Goal: Check status: Check status

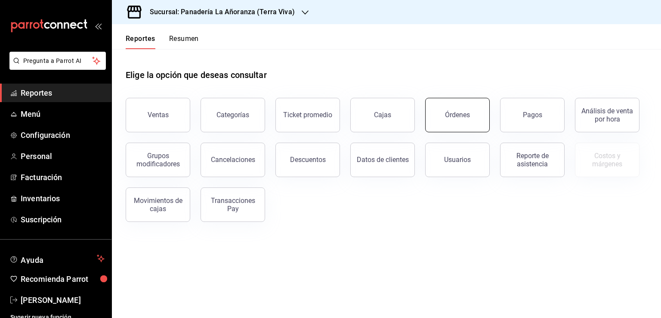
click at [446, 114] on div "Órdenes" at bounding box center [457, 115] width 25 height 8
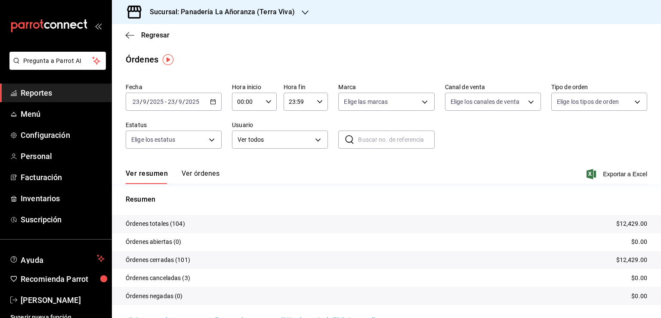
click at [306, 10] on div "Sucursal: Panadería La Añoranza (Terra Viva)" at bounding box center [215, 12] width 193 height 24
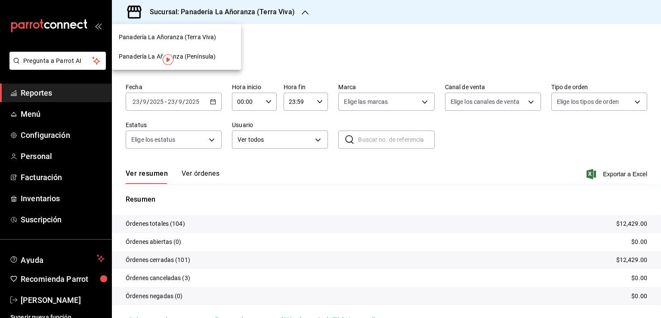
click at [184, 54] on span "Panadería La Añoranza (Península)" at bounding box center [167, 56] width 97 height 9
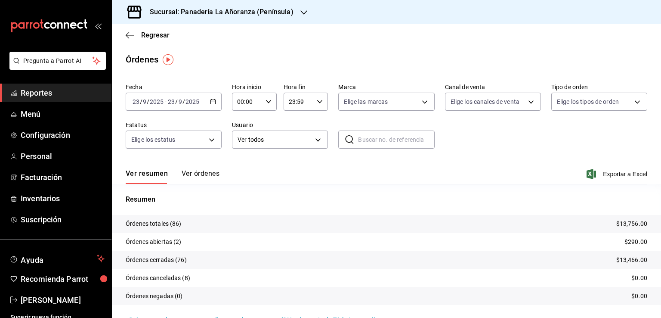
click at [161, 102] on input "2025" at bounding box center [156, 101] width 15 height 7
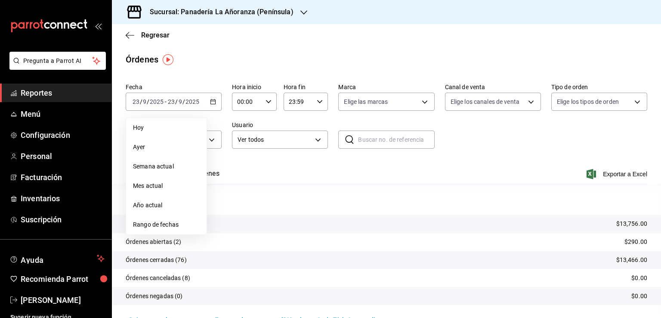
click at [378, 233] on tr "Órdenes abiertas (2) $290.00" at bounding box center [386, 242] width 549 height 18
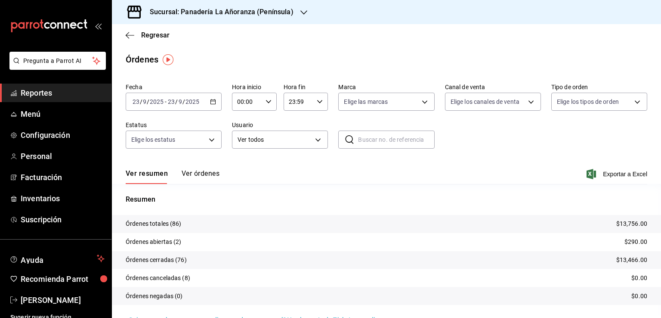
click at [34, 97] on span "Reportes" at bounding box center [63, 93] width 84 height 12
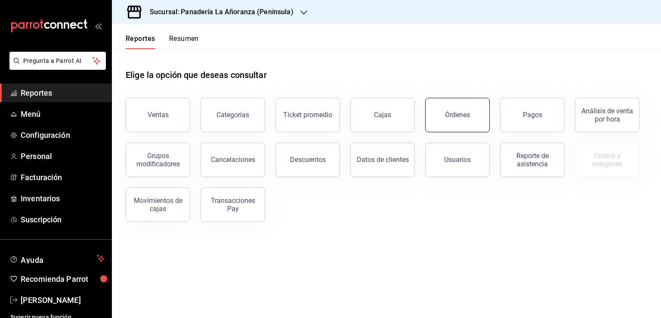
click at [452, 124] on button "Órdenes" at bounding box center [457, 115] width 65 height 34
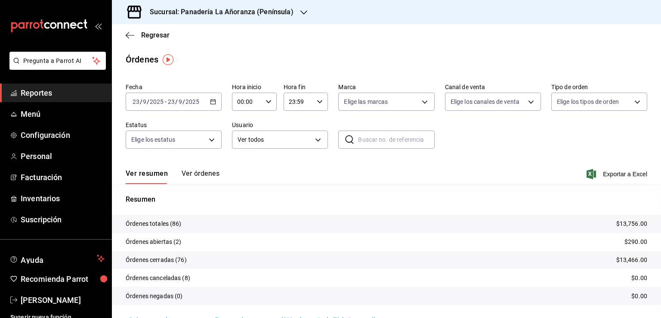
click at [43, 93] on span "Reportes" at bounding box center [63, 93] width 84 height 12
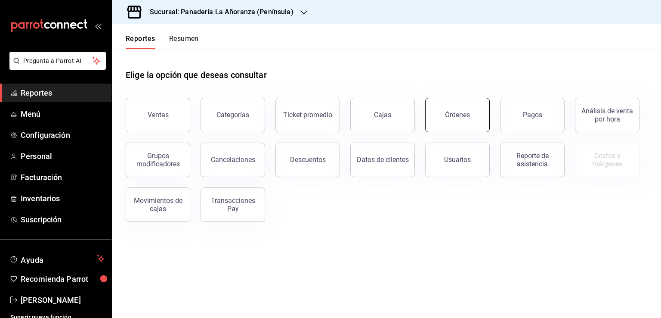
click at [458, 117] on div "Órdenes" at bounding box center [457, 115] width 25 height 8
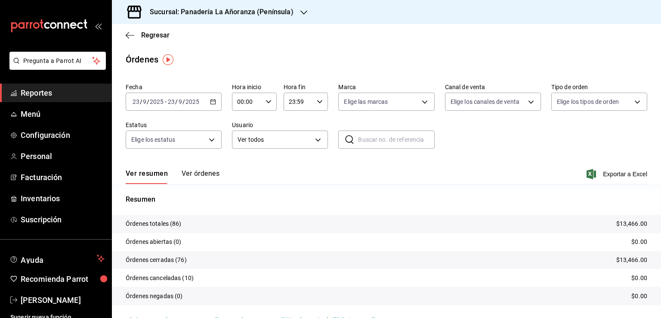
click at [296, 10] on div "Sucursal: Panadería La Añoranza (Península)" at bounding box center [215, 12] width 192 height 24
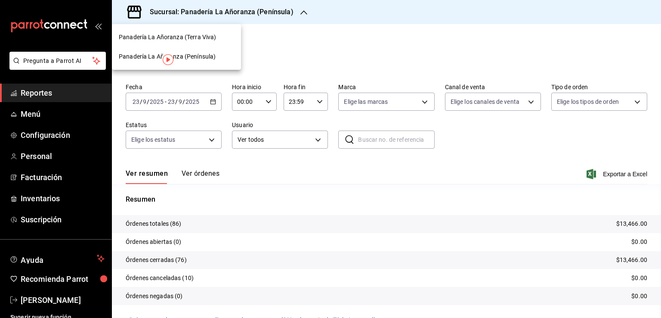
click at [207, 37] on span "Panadería La Añoranza (Terra Viva)" at bounding box center [167, 37] width 97 height 9
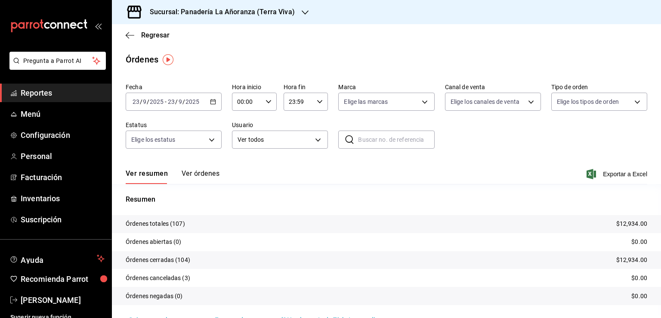
click at [199, 101] on input "2025" at bounding box center [192, 101] width 15 height 7
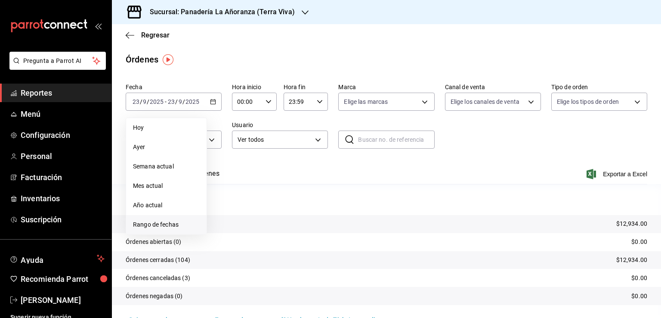
click at [160, 223] on span "Rango de fechas" at bounding box center [166, 224] width 67 height 9
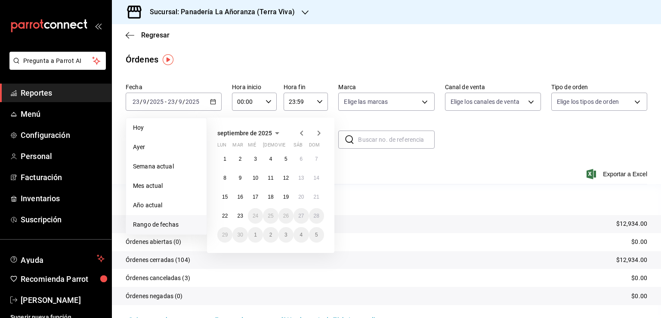
click at [274, 132] on icon "button" at bounding box center [277, 133] width 10 height 10
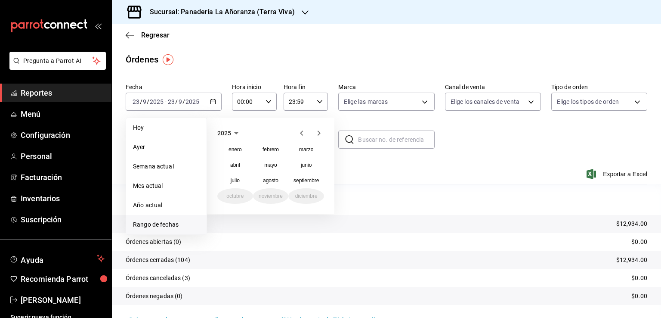
click at [234, 135] on icon "button" at bounding box center [236, 133] width 10 height 10
click at [236, 166] on button "2024" at bounding box center [235, 164] width 36 height 15
click at [294, 178] on abbr "septiembre" at bounding box center [306, 180] width 25 height 6
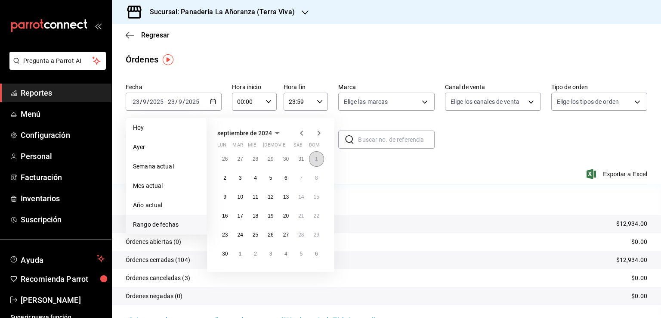
click at [316, 161] on abbr "1" at bounding box center [316, 159] width 3 height 6
click at [225, 232] on abbr "23" at bounding box center [225, 235] width 6 height 6
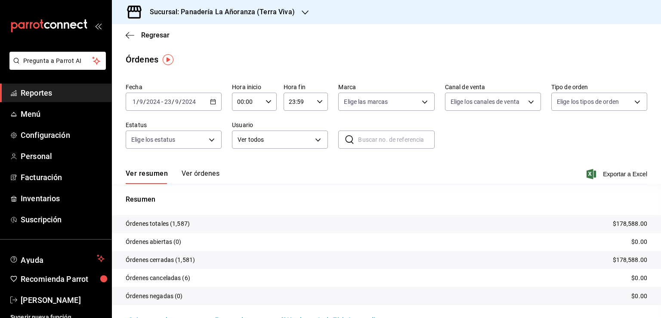
click at [297, 12] on div "Sucursal: Panadería La Añoranza (Terra Viva)" at bounding box center [215, 12] width 193 height 24
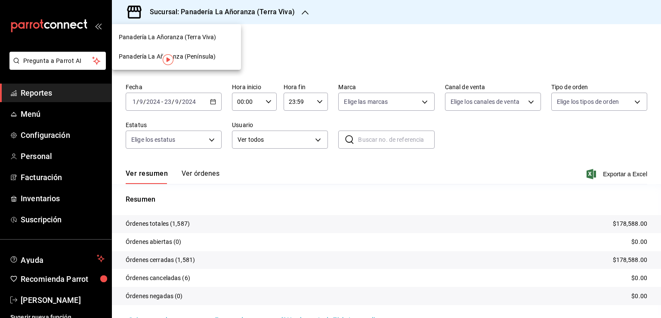
click at [202, 53] on span "Panadería La Añoranza (Península)" at bounding box center [167, 56] width 97 height 9
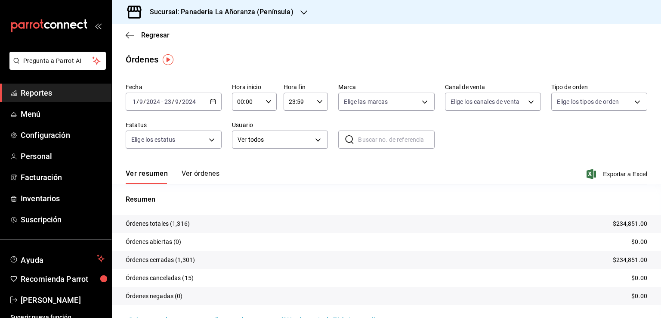
click at [264, 16] on h3 "Sucursal: Panadería La Añoranza (Península)" at bounding box center [218, 12] width 151 height 10
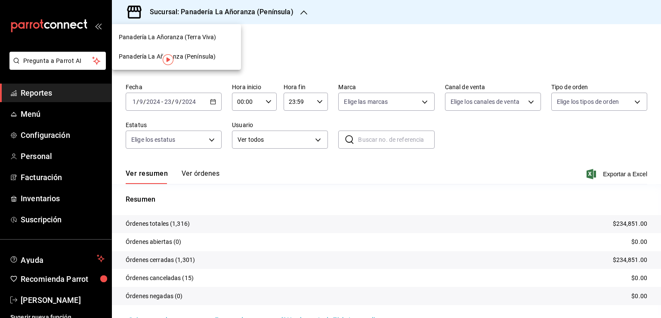
click at [274, 64] on div at bounding box center [330, 159] width 661 height 318
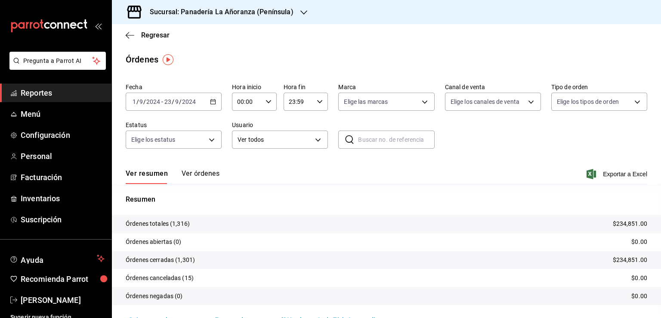
click at [203, 102] on div "[DATE] [DATE] - [DATE] [DATE]" at bounding box center [174, 102] width 96 height 18
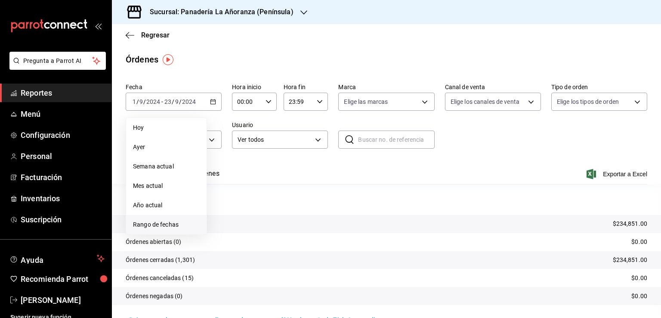
click at [172, 226] on span "Rango de fechas" at bounding box center [166, 224] width 67 height 9
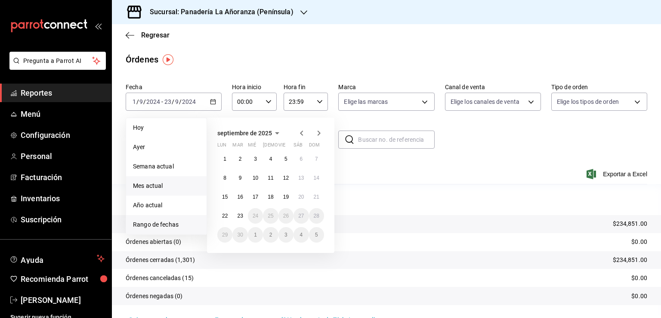
click at [158, 181] on span "Mes actual" at bounding box center [166, 185] width 67 height 9
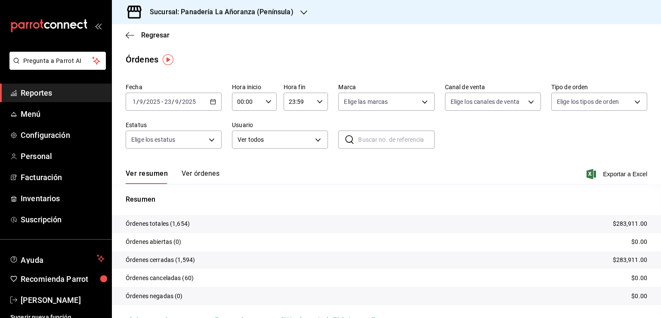
click at [300, 8] on div at bounding box center [303, 12] width 7 height 9
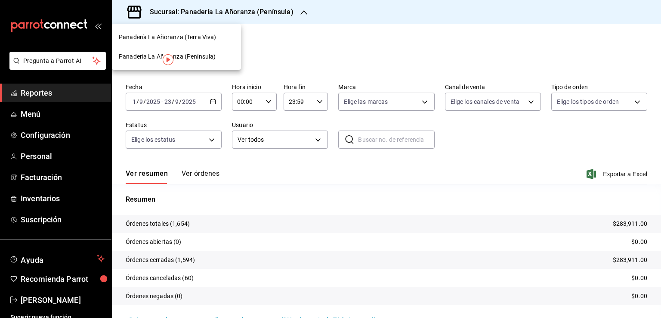
click at [210, 38] on span "Panadería La Añoranza (Terra Viva)" at bounding box center [167, 37] width 97 height 9
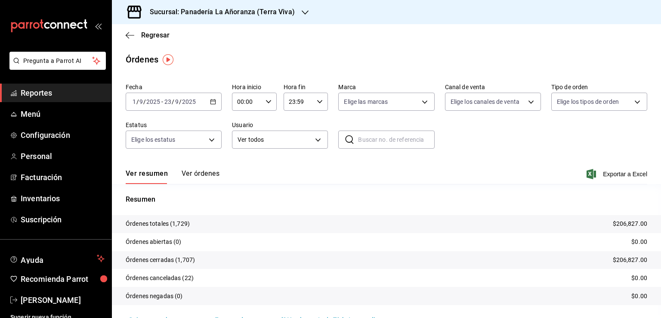
click at [32, 94] on span "Reportes" at bounding box center [63, 93] width 84 height 12
